Goal: Information Seeking & Learning: Learn about a topic

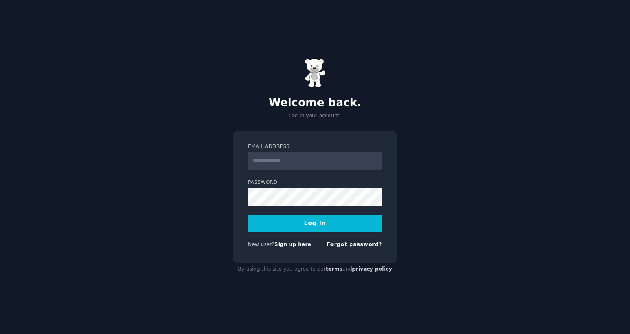
click at [315, 156] on input "Email Address" at bounding box center [315, 161] width 134 height 18
type input "**********"
click at [248, 215] on button "Log In" at bounding box center [315, 223] width 134 height 17
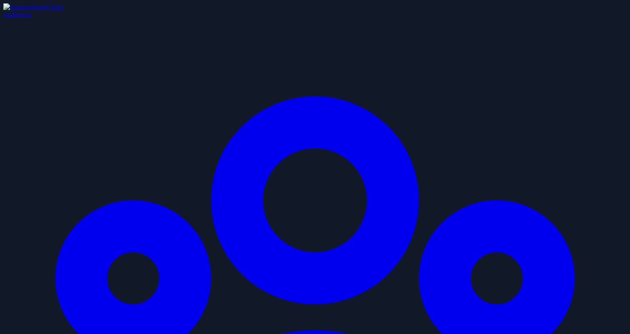
type input "peptides"
click at [16, 44] on icon "Sidebar" at bounding box center [314, 329] width 623 height 623
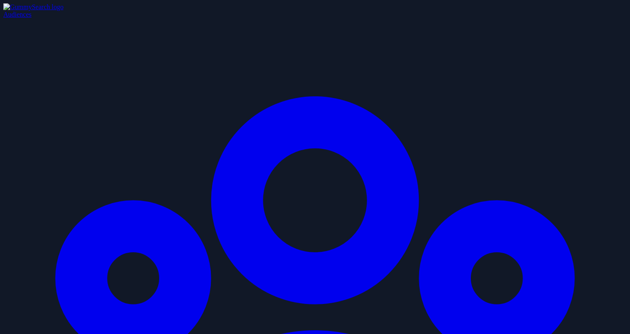
click at [24, 11] on img "Sidebar" at bounding box center [33, 6] width 60 height 7
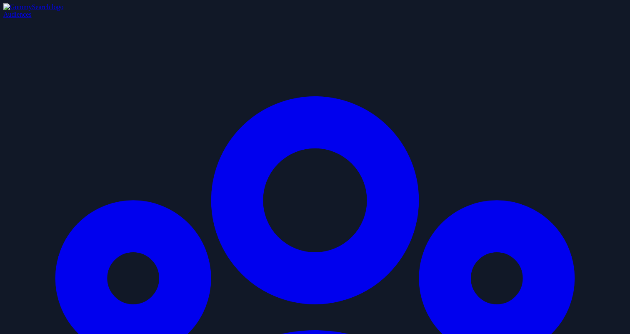
type input "peptide"
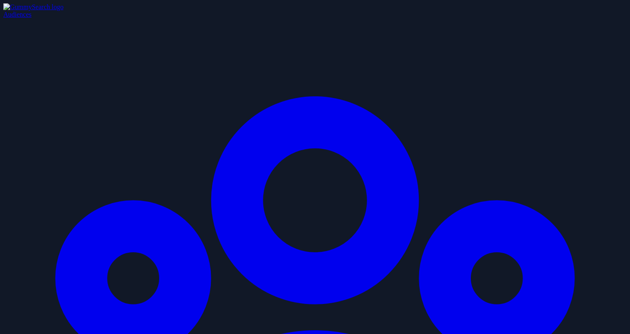
type input "peptide"
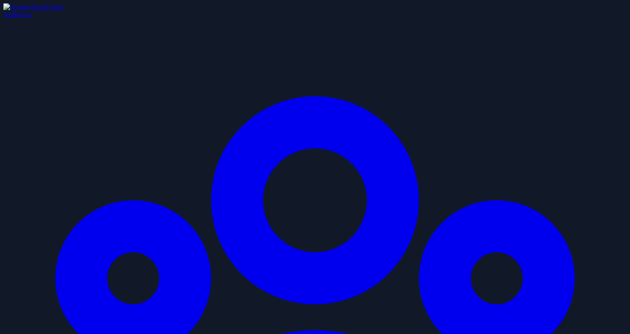
click at [20, 40] on link "Audiences" at bounding box center [314, 327] width 623 height 632
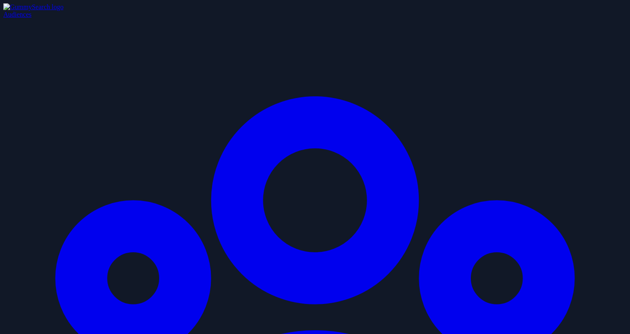
type input "peptide"
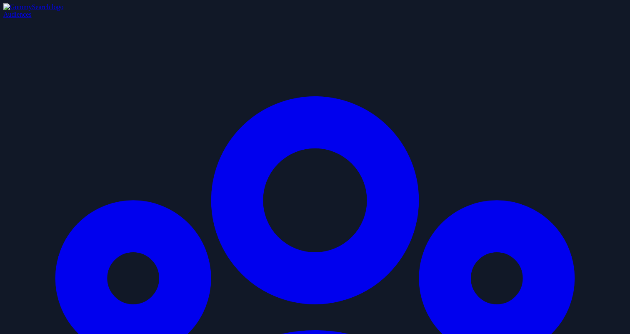
type input "peptides"
